Goal: Task Accomplishment & Management: Use online tool/utility

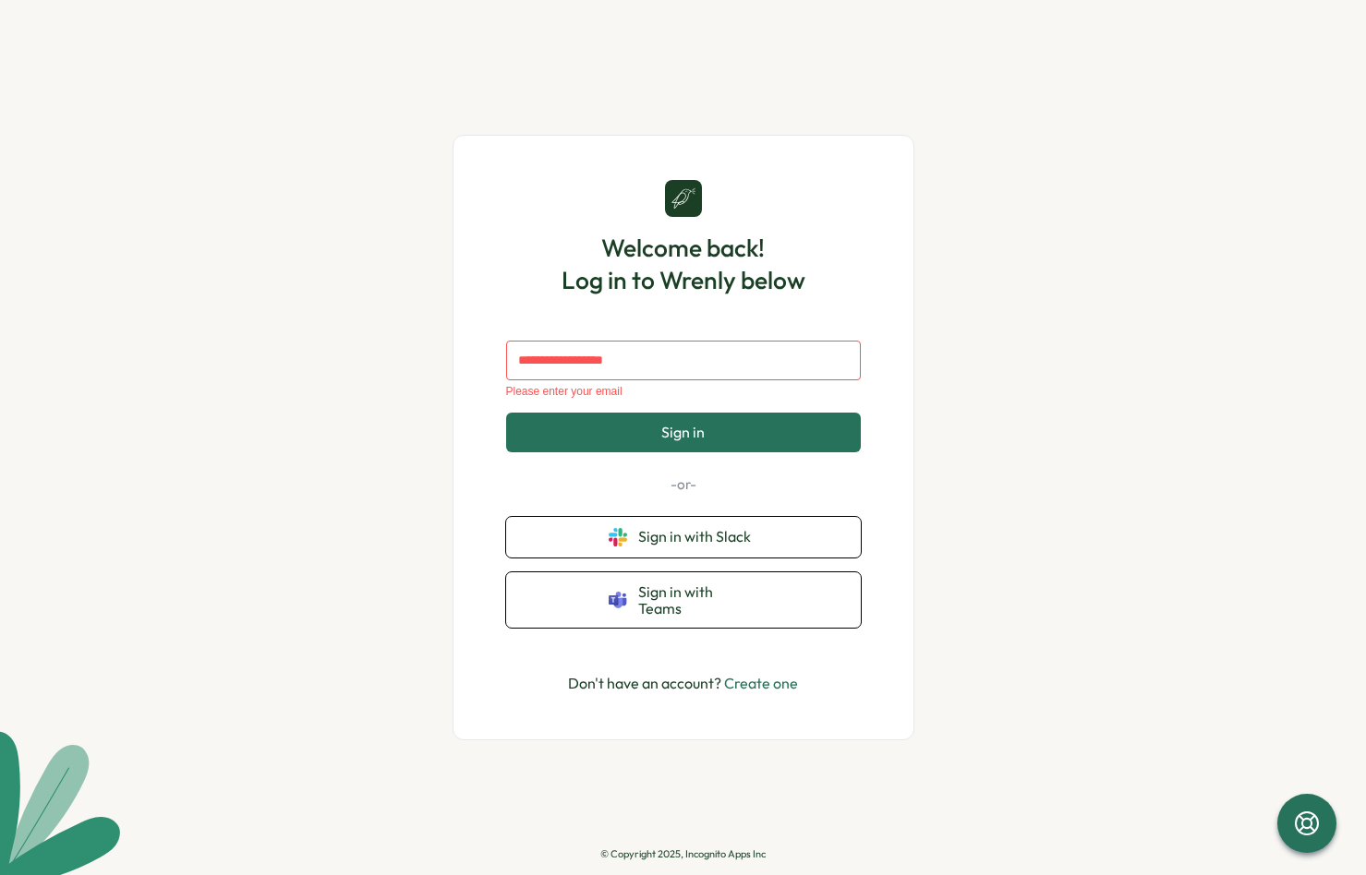
click at [598, 346] on div "Welcome back! Log in to Wrenly below Please enter your email Sign in -or- Sign …" at bounding box center [683, 437] width 371 height 515
click at [592, 372] on input "text" at bounding box center [683, 360] width 355 height 39
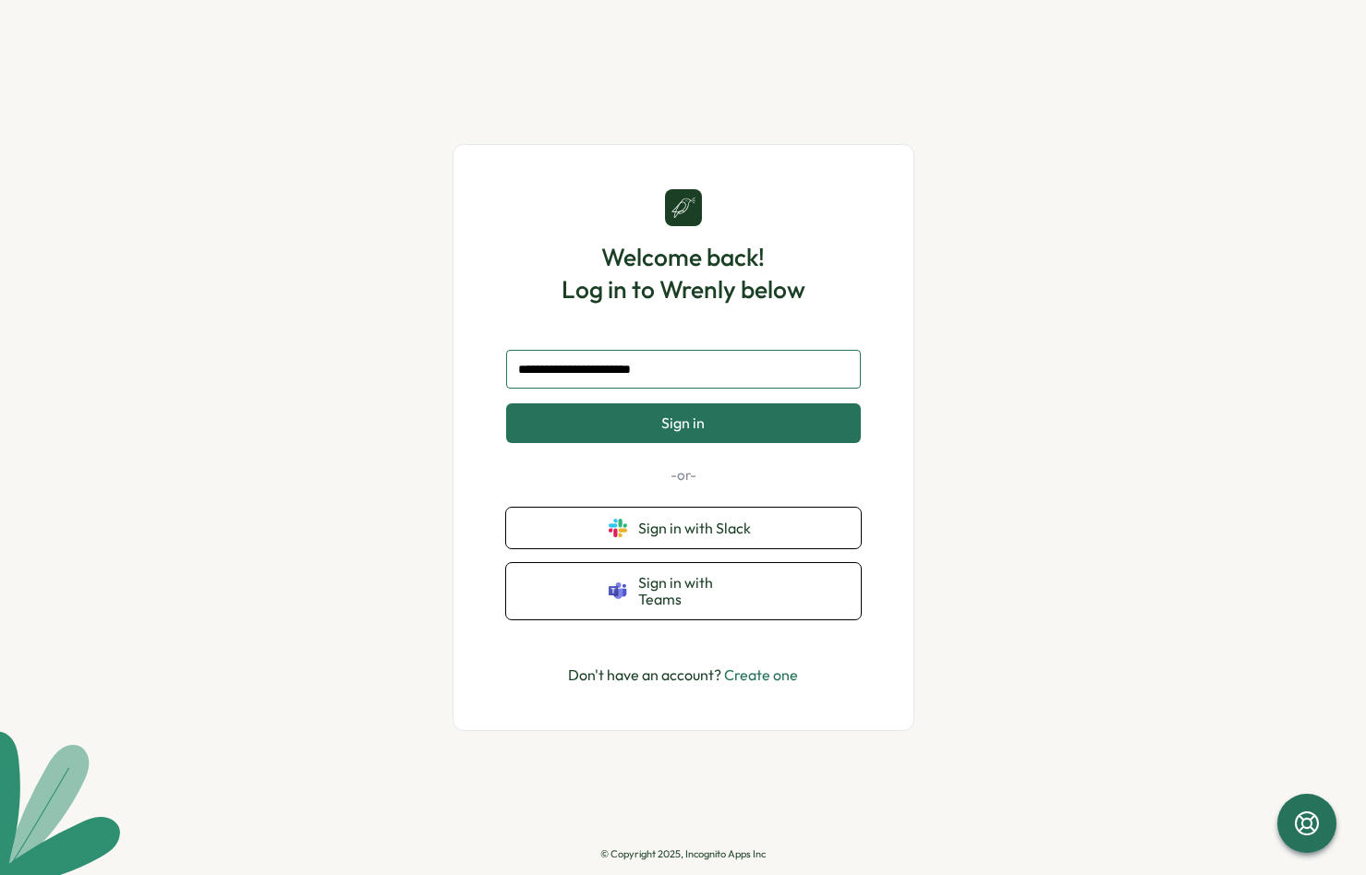
type input "**********"
click at [700, 426] on span "Sign in" at bounding box center [682, 423] width 43 height 17
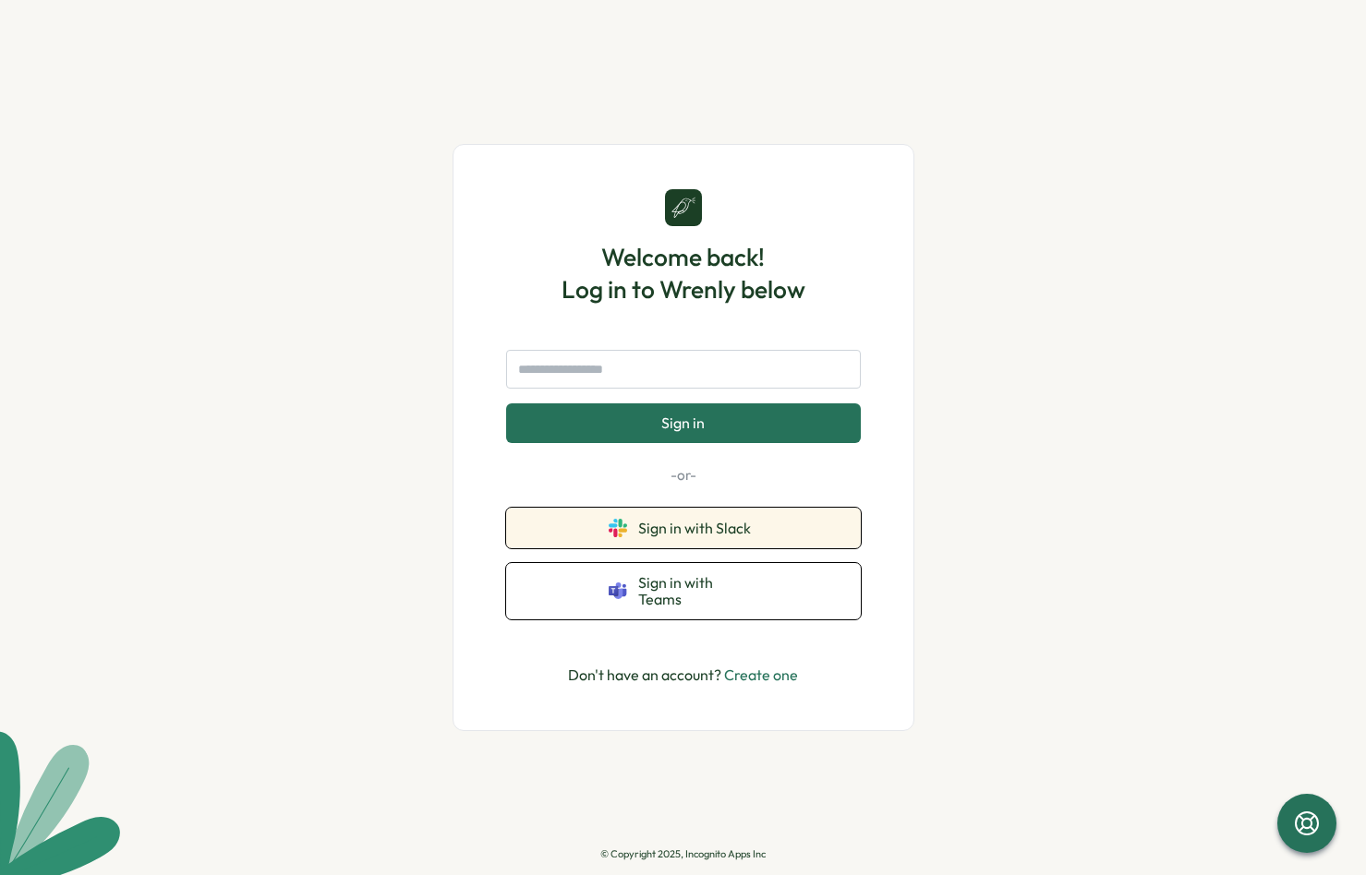
click at [692, 528] on span "Sign in with Slack" at bounding box center [698, 528] width 120 height 17
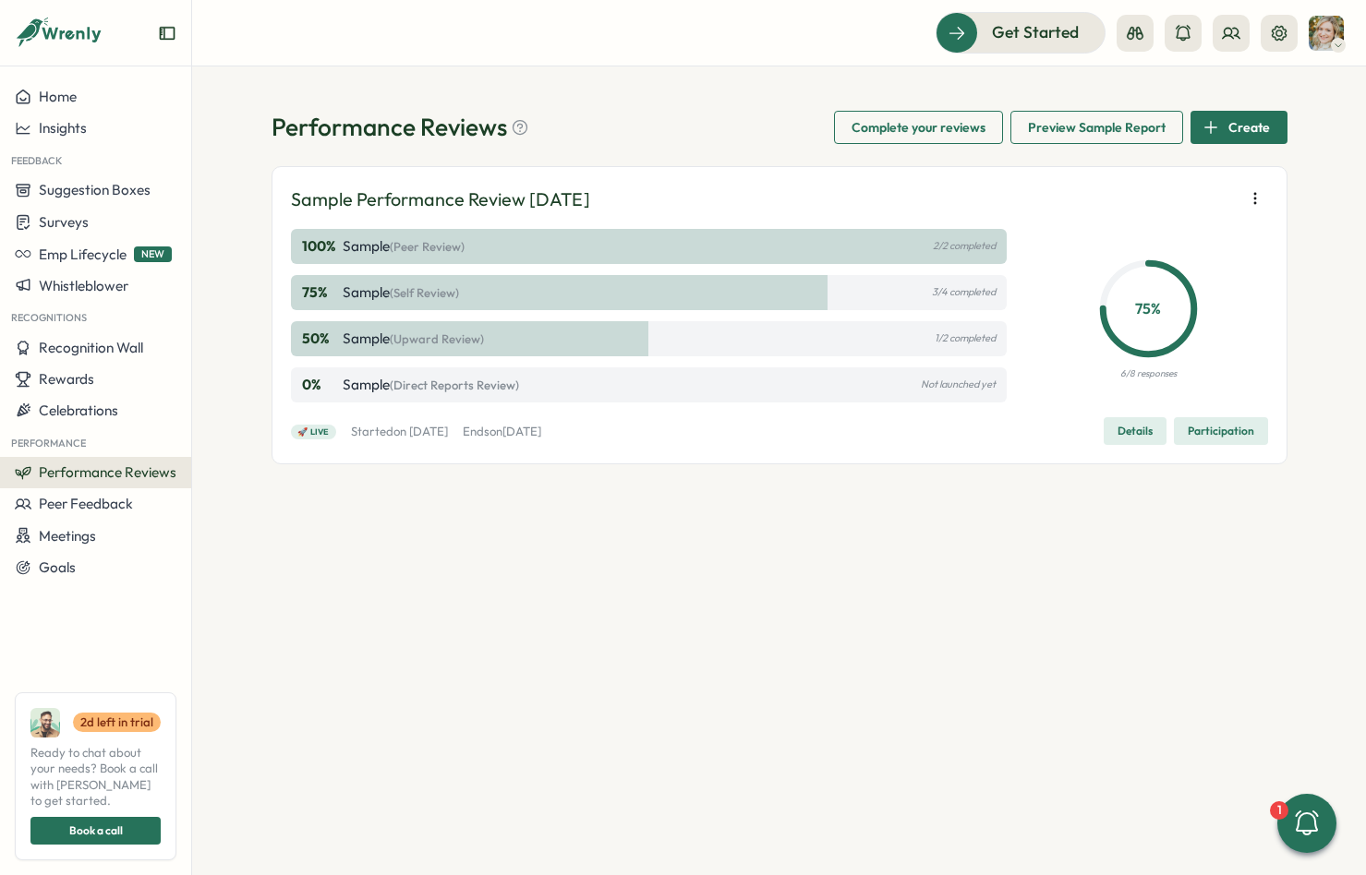
click at [442, 289] on span "(Self Review)" at bounding box center [424, 292] width 69 height 15
click at [367, 288] on p "Sample (Self Review)" at bounding box center [401, 293] width 116 height 20
click at [1228, 435] on span "Participation" at bounding box center [1220, 431] width 66 height 26
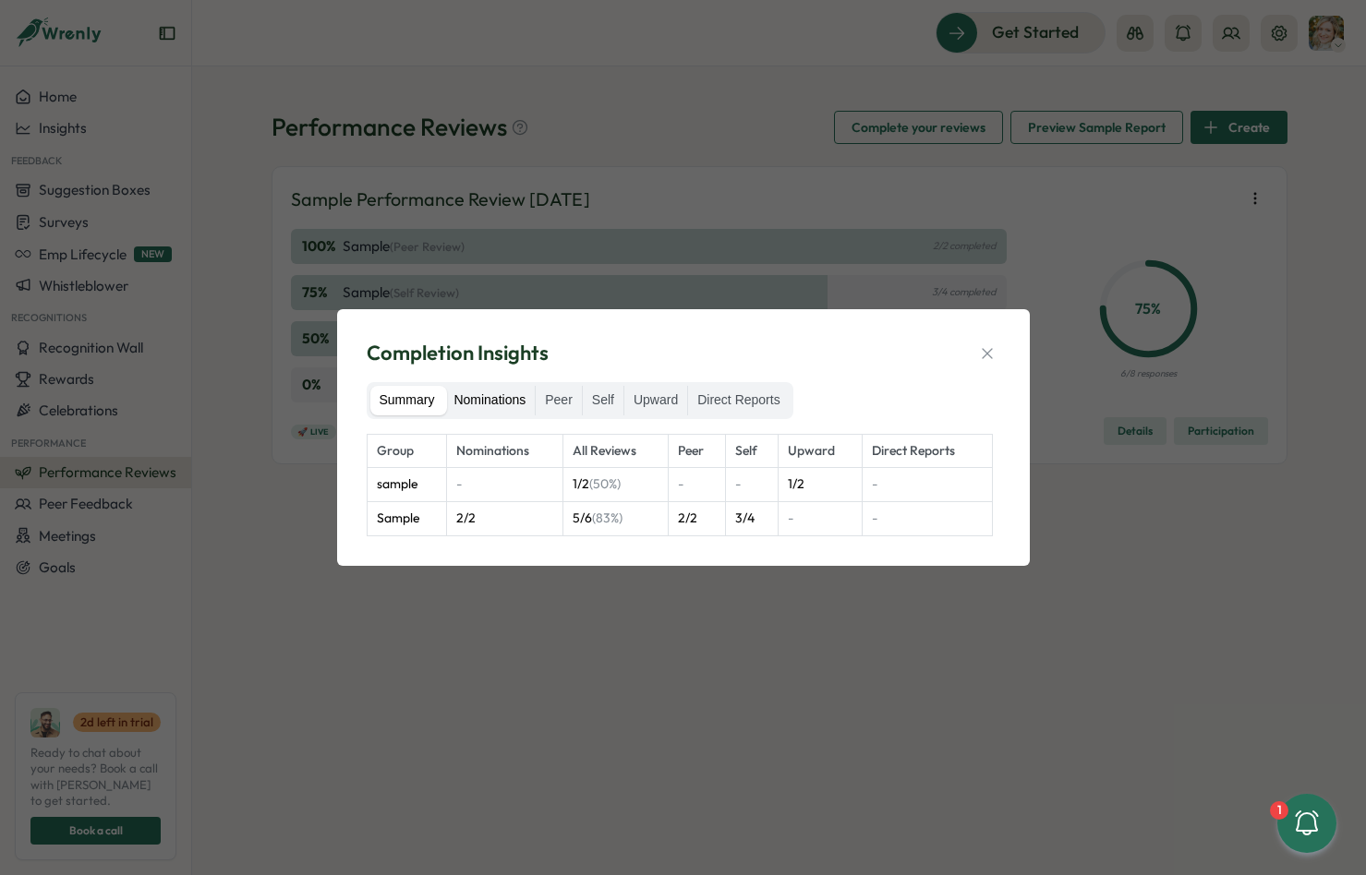
click at [497, 400] on label "Nominations" at bounding box center [489, 401] width 90 height 30
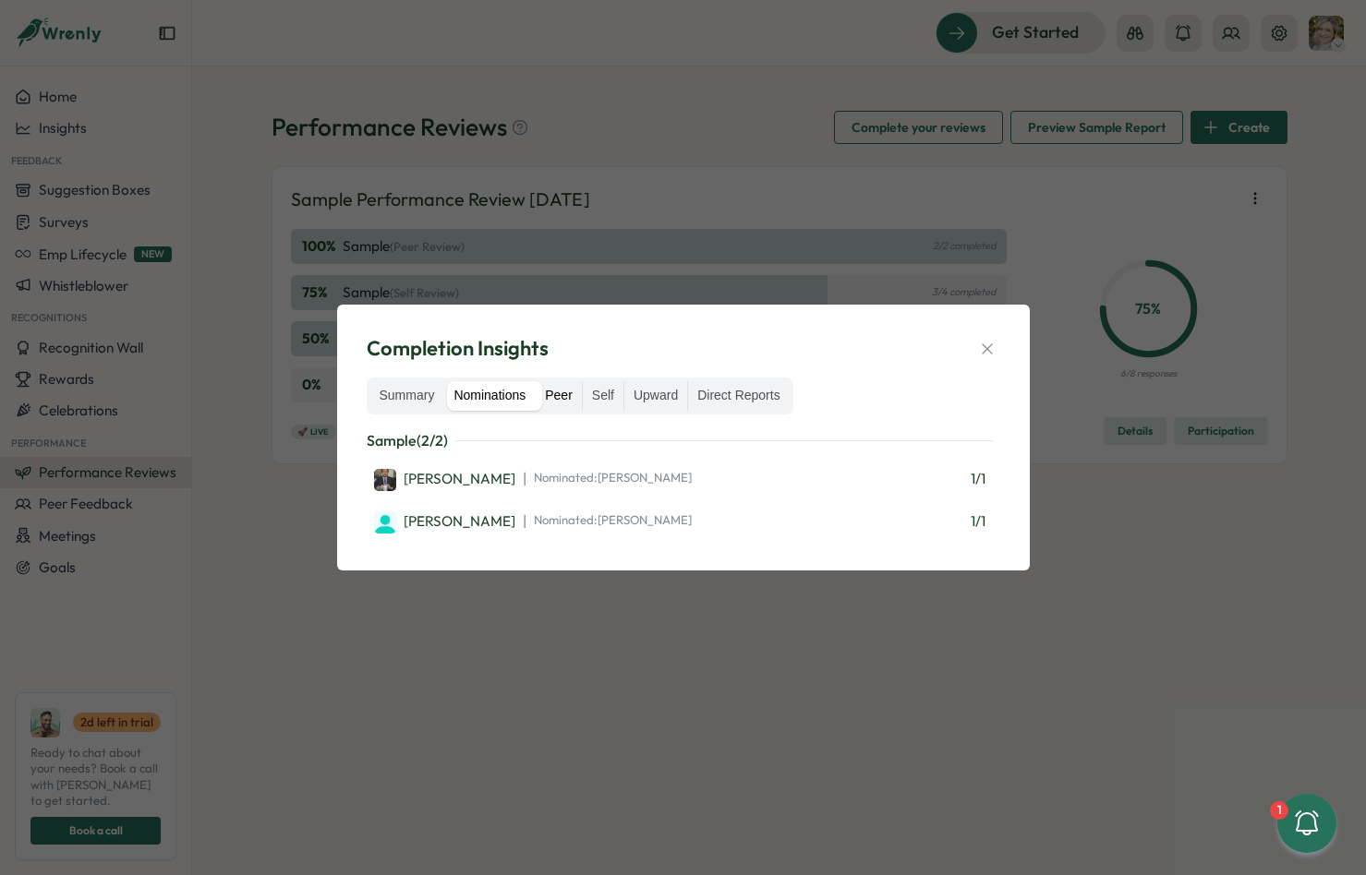
click at [568, 406] on label "Peer" at bounding box center [559, 396] width 46 height 30
click at [987, 349] on icon "button" at bounding box center [987, 349] width 18 height 18
